Goal: Use online tool/utility: Use online tool/utility

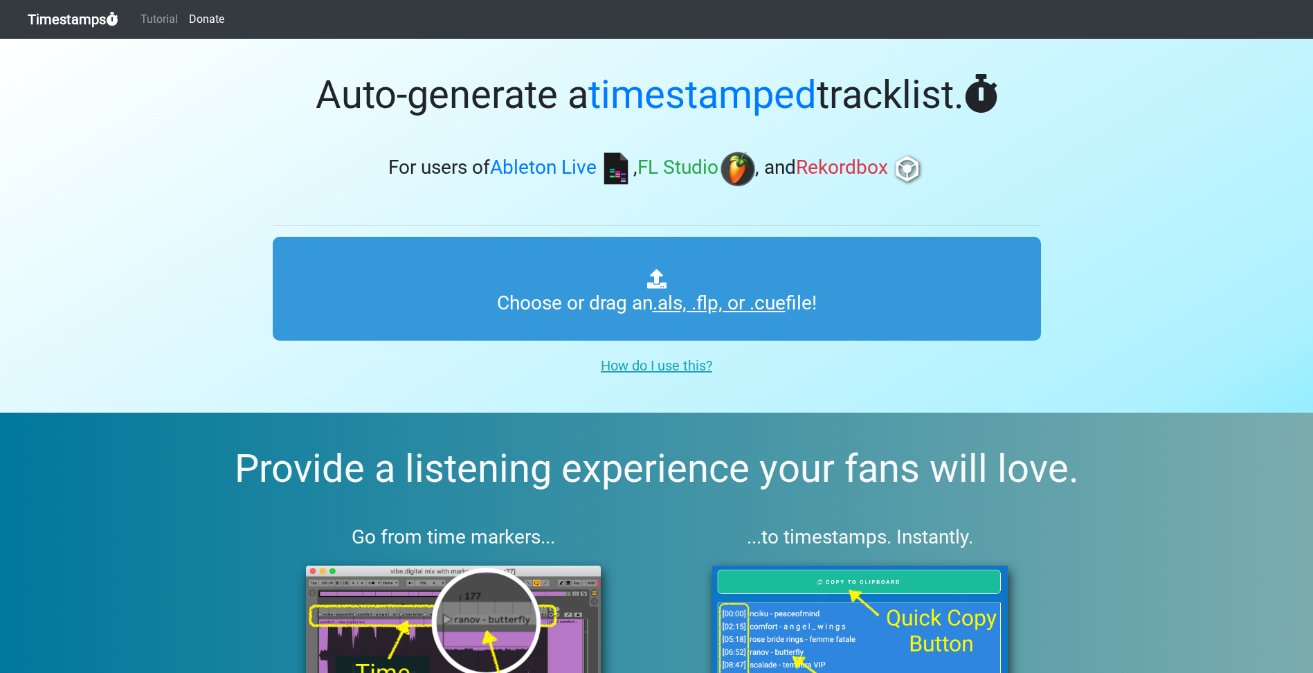
type input "C:\fakepath\amapiano sets Copy Copy Copy.als"
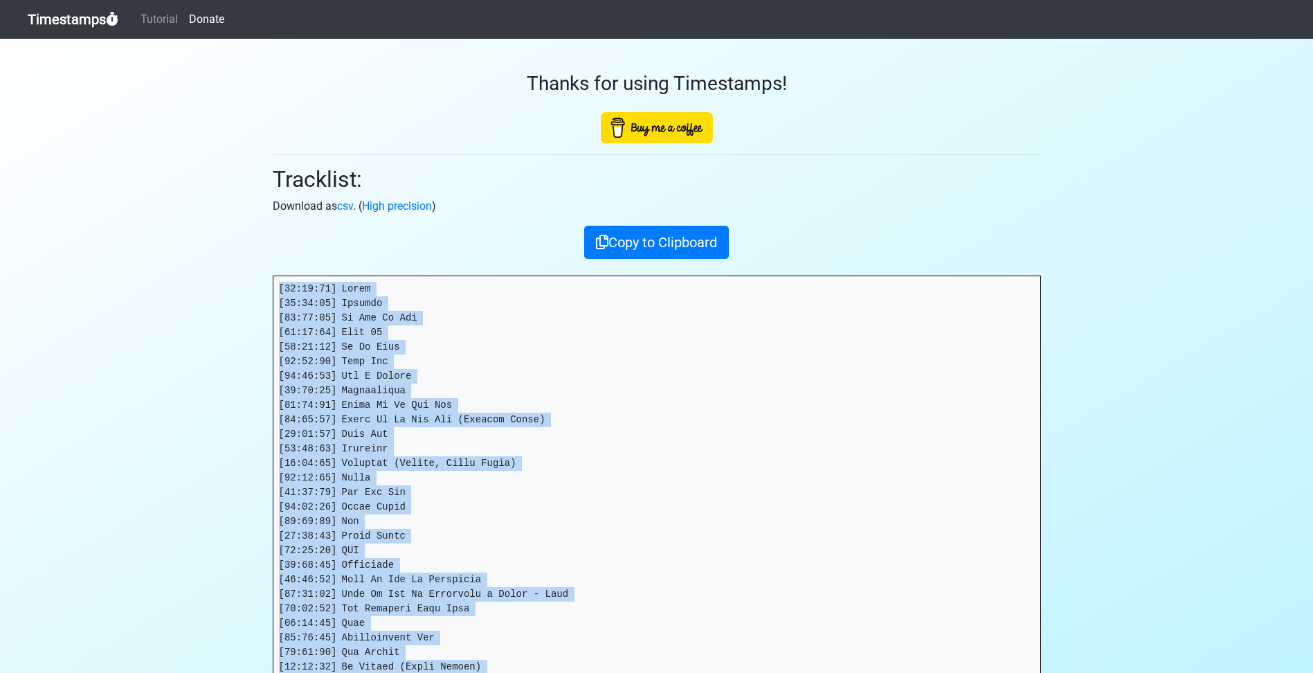
drag, startPoint x: 372, startPoint y: 486, endPoint x: 276, endPoint y: 284, distance: 223.5
copy pre "[00:00:00] Awuke [00:01:13] Ebasini [00:04:12] Fi Kan We Kan [00:06:48] Funk 99…"
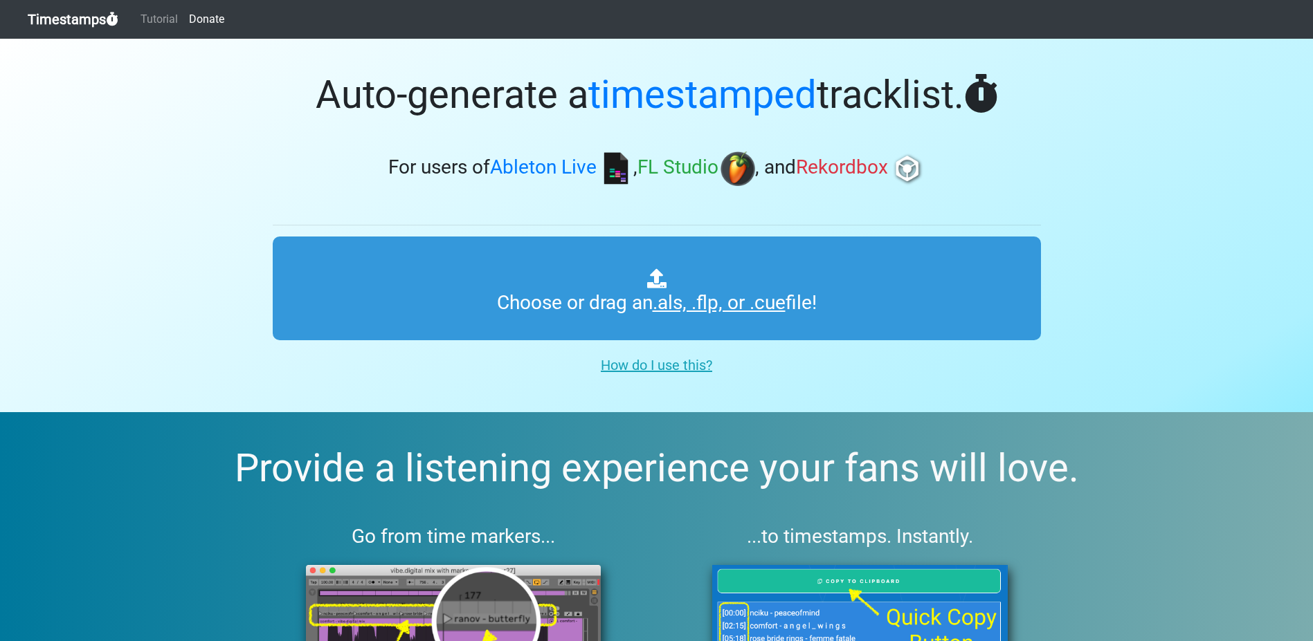
type input "C:\fakepath\amapiano sets Copy Copy Copy.als"
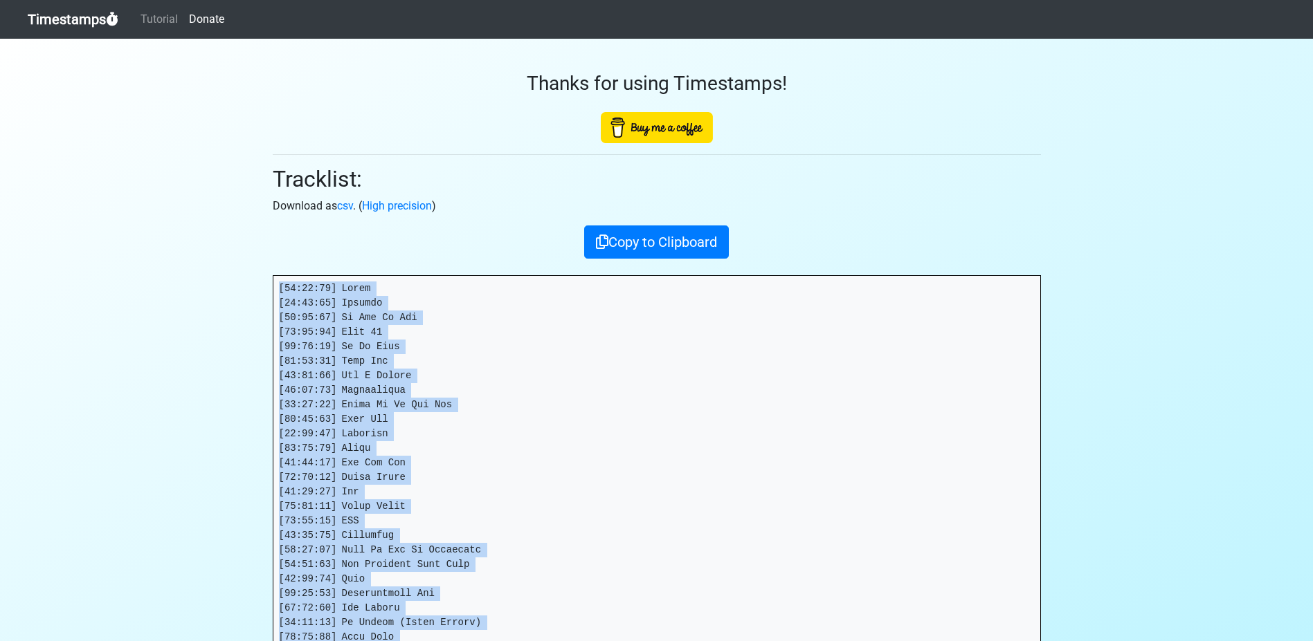
drag, startPoint x: 372, startPoint y: 604, endPoint x: 276, endPoint y: 268, distance: 348.9
click at [276, 268] on div "Thanks for using Timestamps! Tracklist: Download as csv . ( High precision ) Co…" at bounding box center [656, 602] width 789 height 1127
copy pre "[85:72:09] Lorem [02:20:43] Ipsumdo [74:01:68] Si Ame Co Adi [36:43:30] Elit 02…"
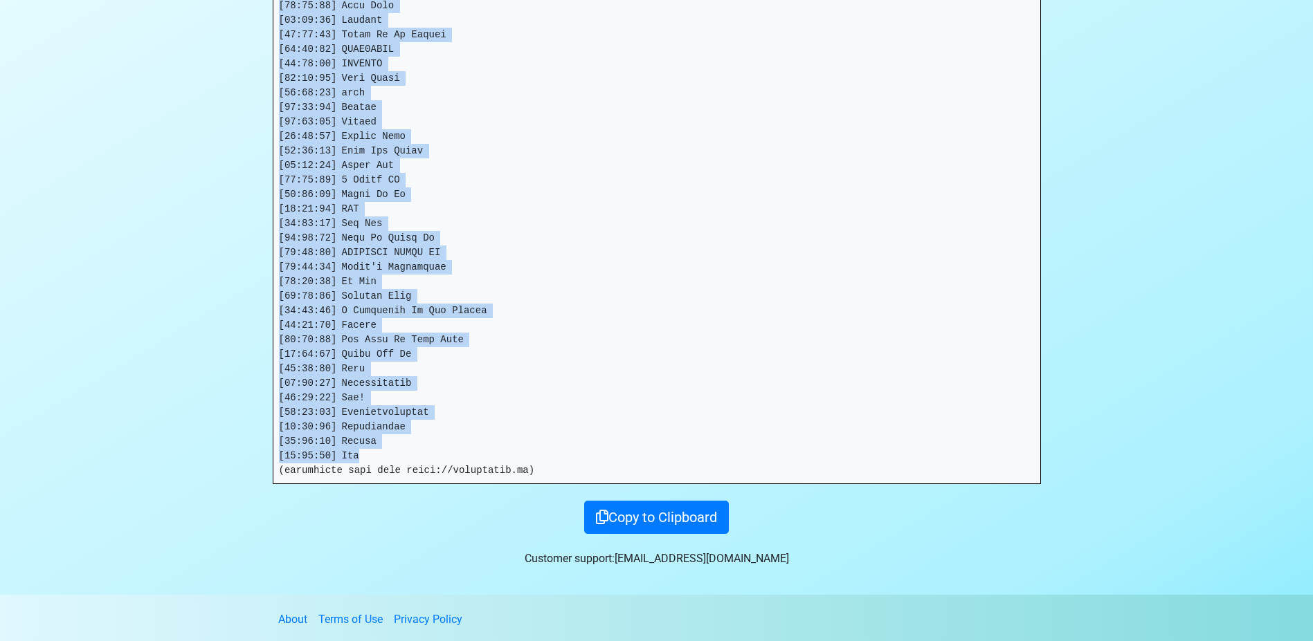
scroll to position [635, 0]
